Goal: Task Accomplishment & Management: Use online tool/utility

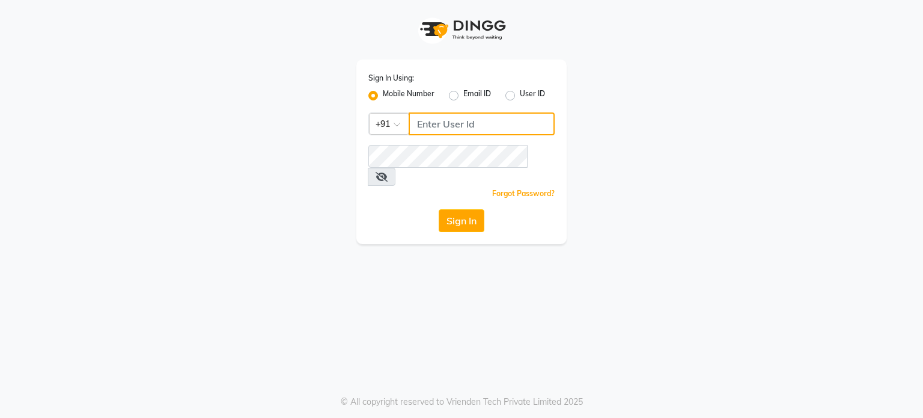
click at [441, 117] on input "Username" at bounding box center [482, 123] width 146 height 23
type input "9886634727"
click at [459, 209] on button "Sign In" at bounding box center [462, 220] width 46 height 23
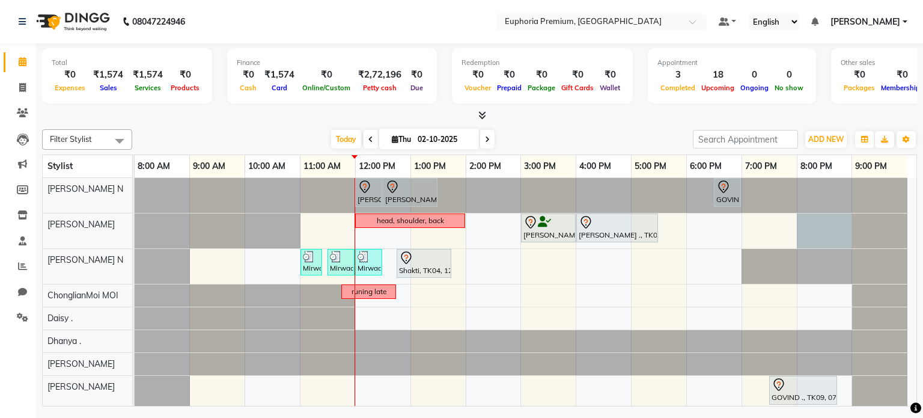
click at [135, 228] on div at bounding box center [135, 230] width 0 height 35
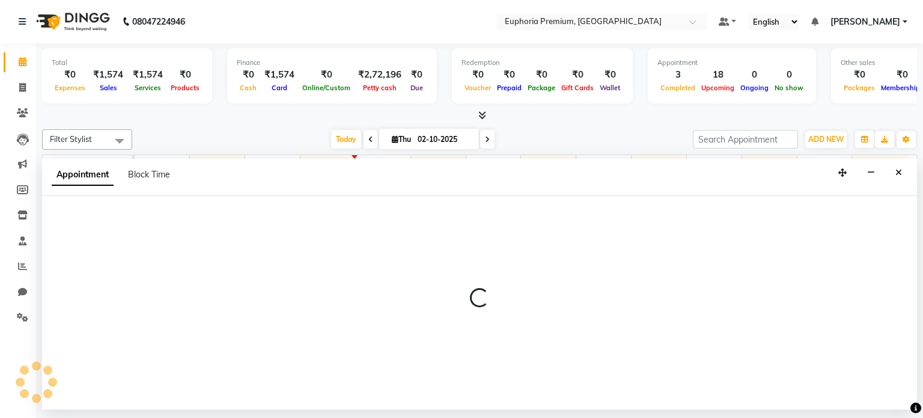
select select "71603"
select select "tentative"
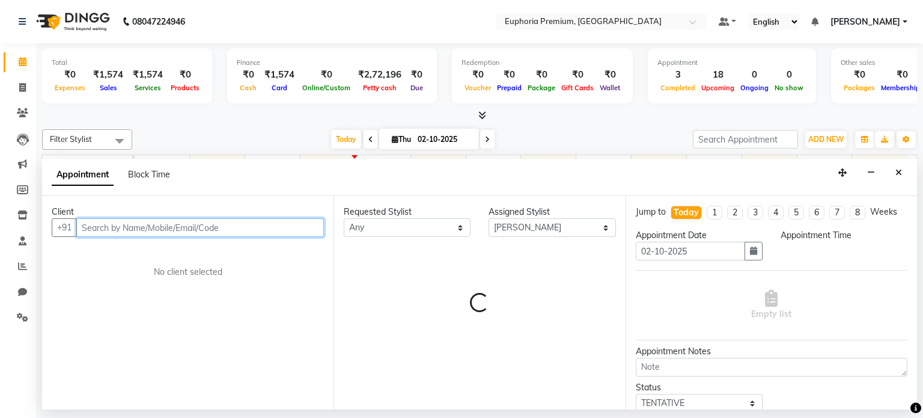
select select "1200"
